Goal: Check status

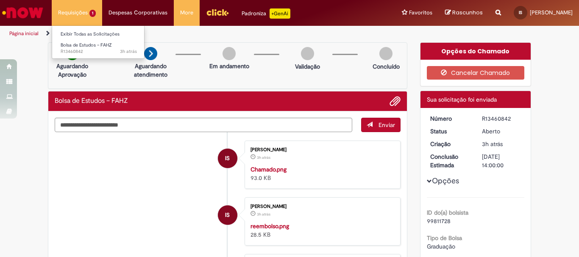
click at [62, 8] on li "Requisições 1 Exibir Todas as Solicitações Bolsa de Estudos – FAHZ 3h atrás 3 h…" at bounding box center [77, 12] width 50 height 25
click at [78, 36] on link "Exibir Todas as Solicitações" at bounding box center [98, 34] width 93 height 9
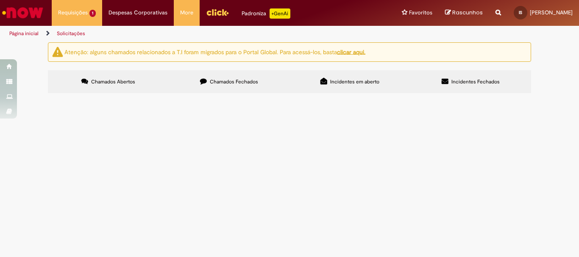
click at [0, 0] on span "R13460842" at bounding box center [0, 0] width 0 height 0
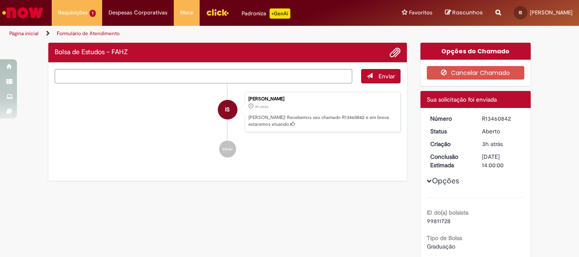
click at [124, 155] on ul "IS Igor Bernardino De Jesus E Souza 3h atrás 3 horas atrás Ola! Recebemos seu c…" at bounding box center [228, 124] width 346 height 83
